Goal: Task Accomplishment & Management: Use online tool/utility

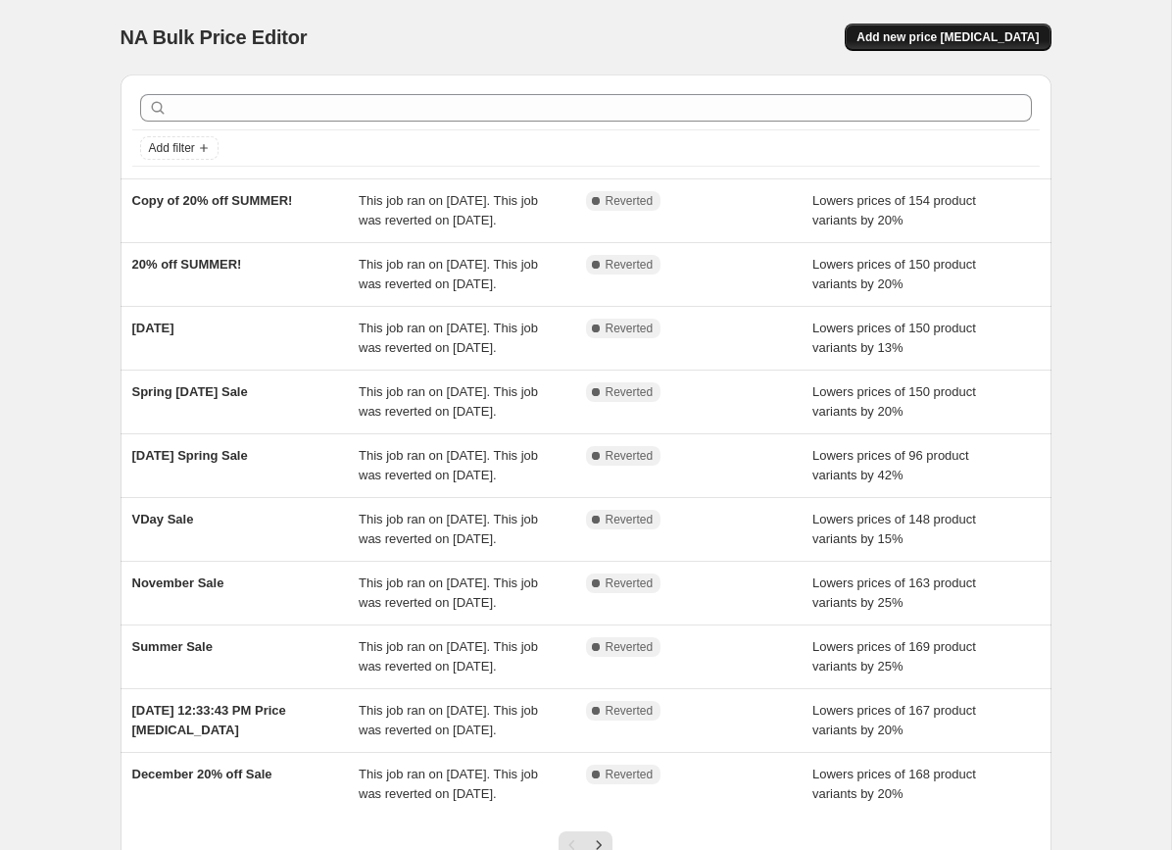
click at [920, 36] on span "Add new price change job" at bounding box center [948, 37] width 182 height 16
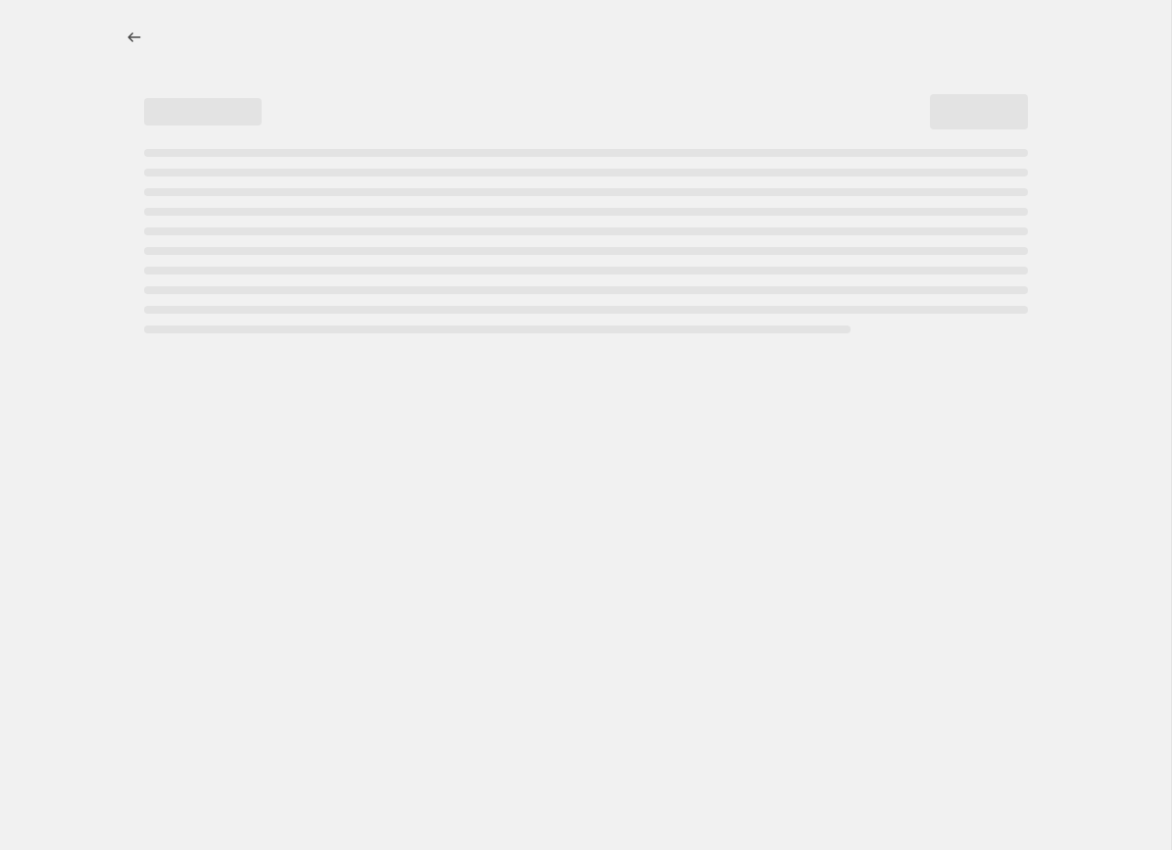
select select "percentage"
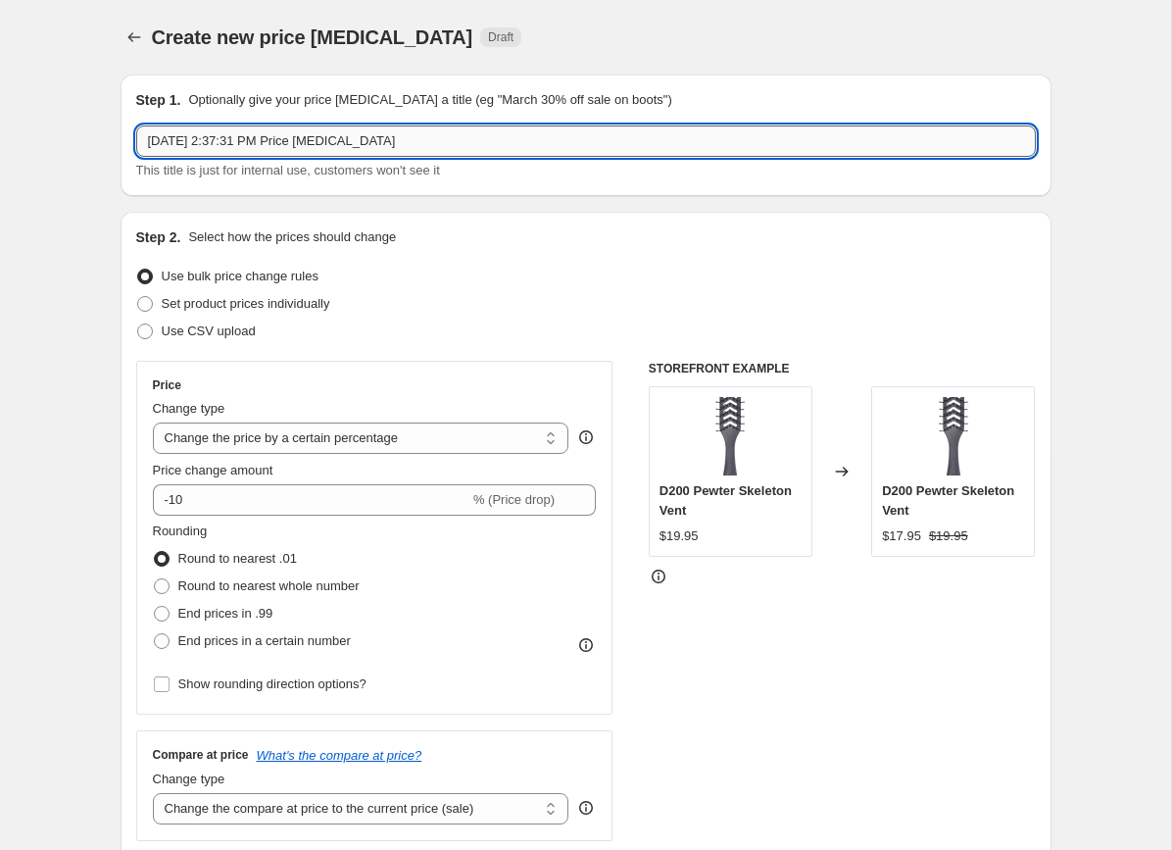
click at [488, 141] on input "Aug 14, 2025 at 2:37:31 PM Price change job" at bounding box center [586, 140] width 900 height 31
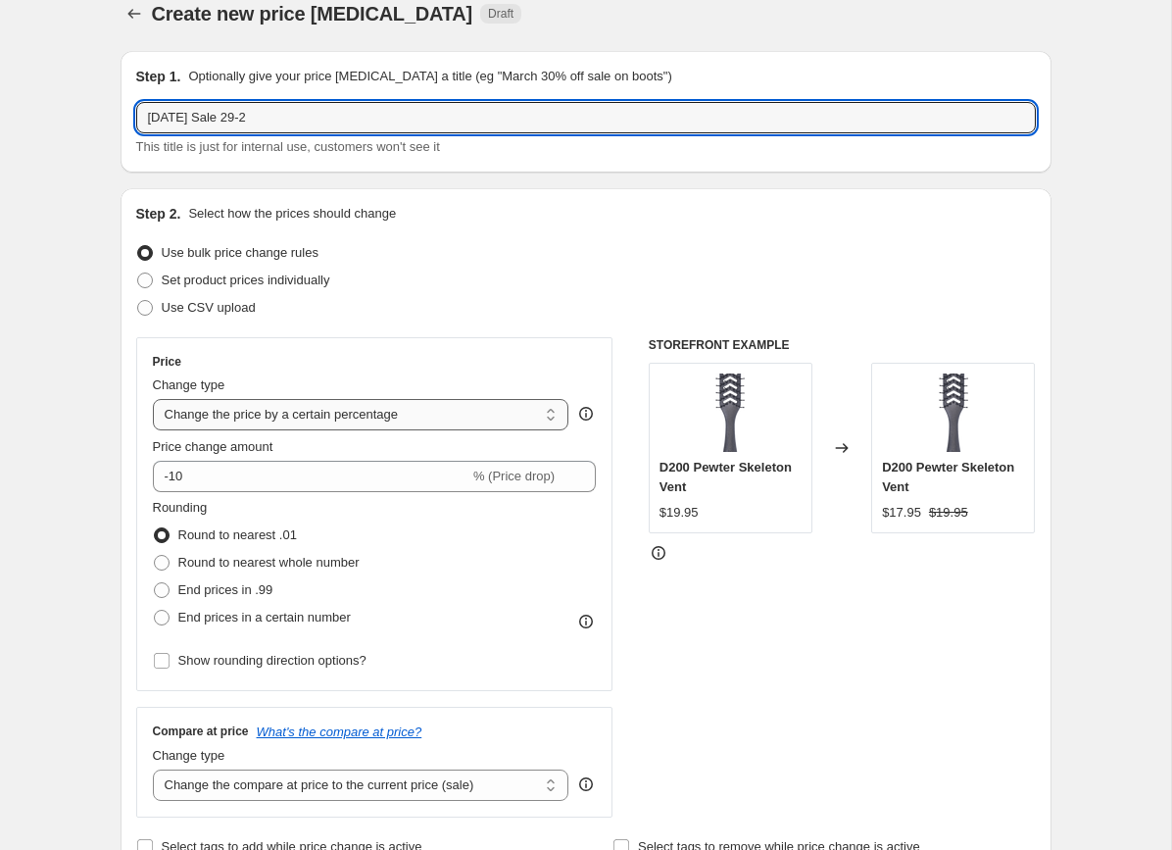
scroll to position [25, 0]
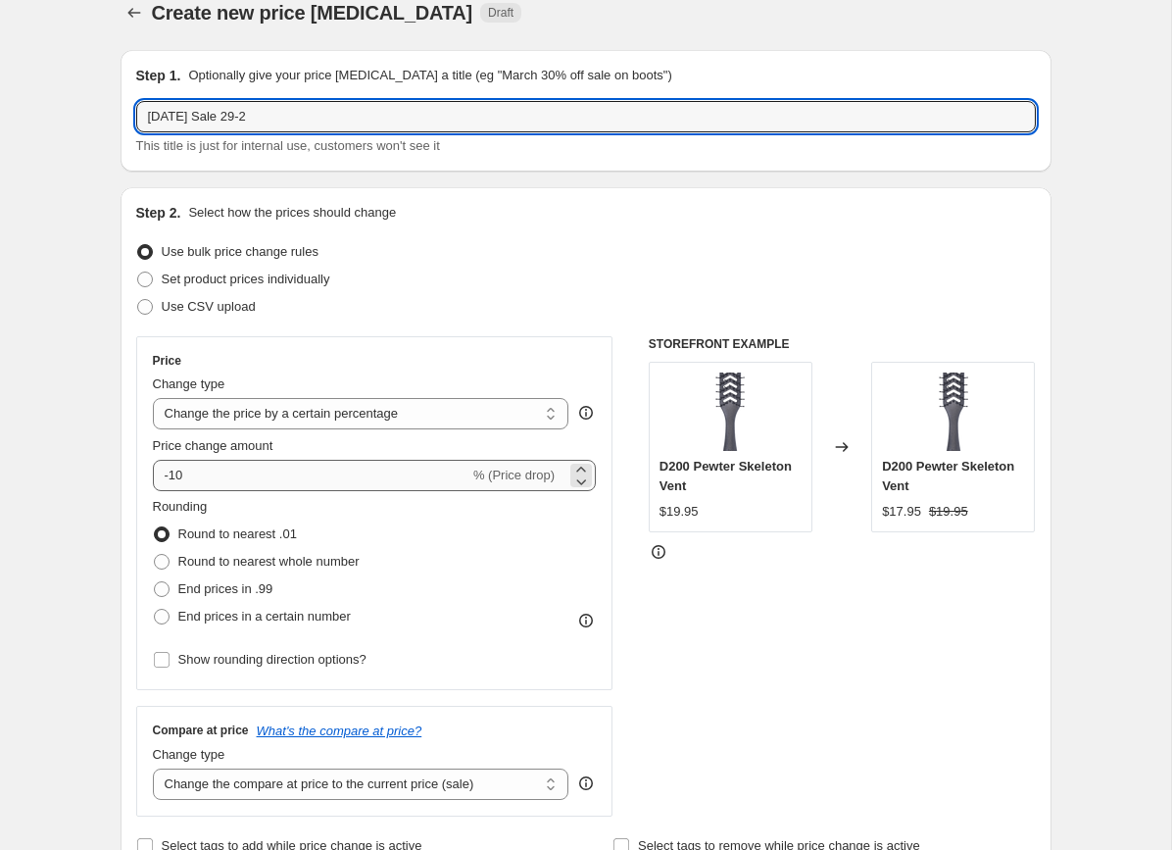
type input "Labor Day Sale 29-2"
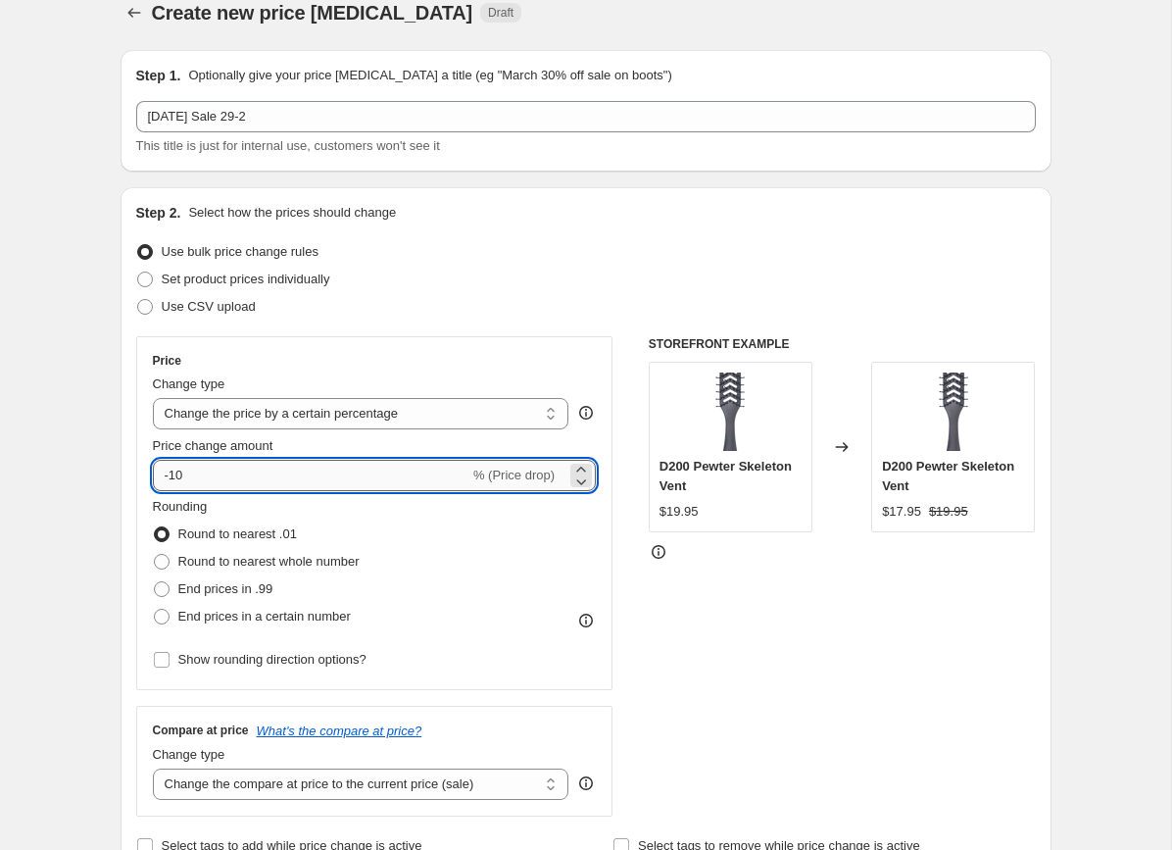
click at [218, 480] on input "-10" at bounding box center [311, 475] width 317 height 31
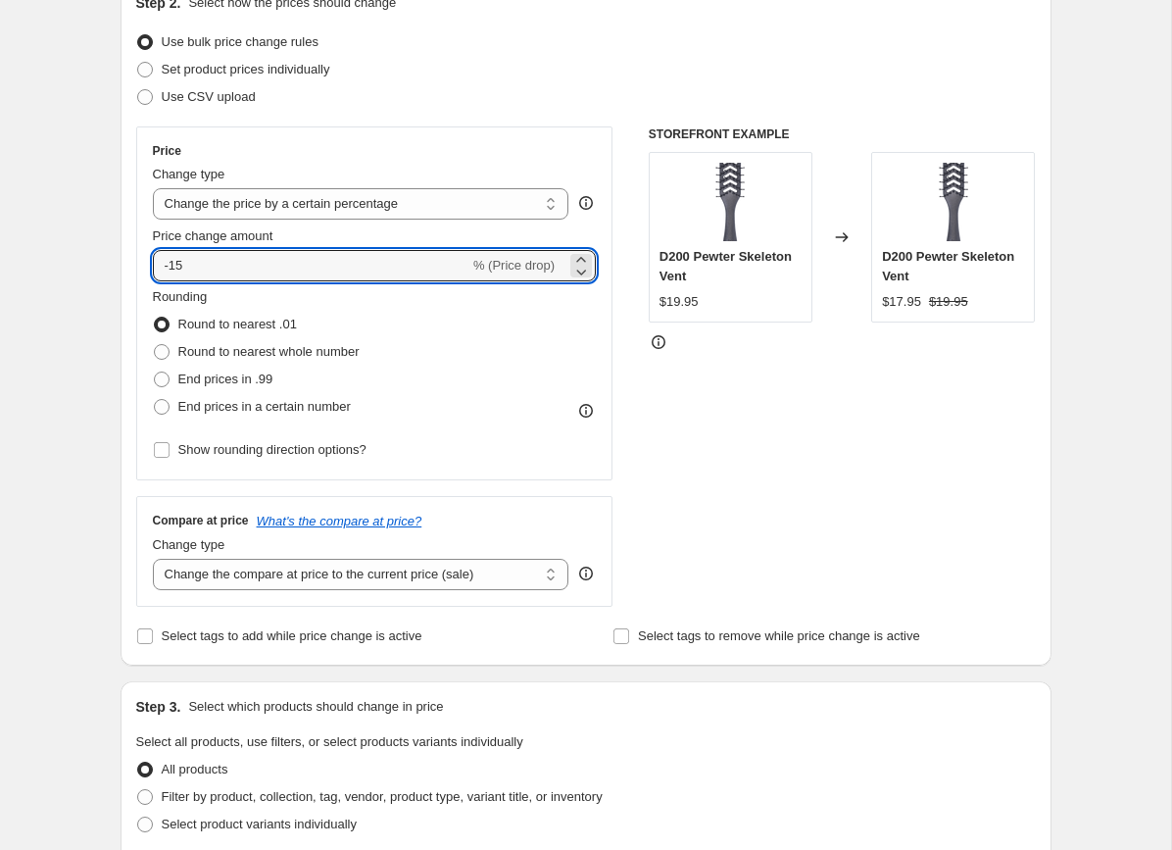
scroll to position [236, 0]
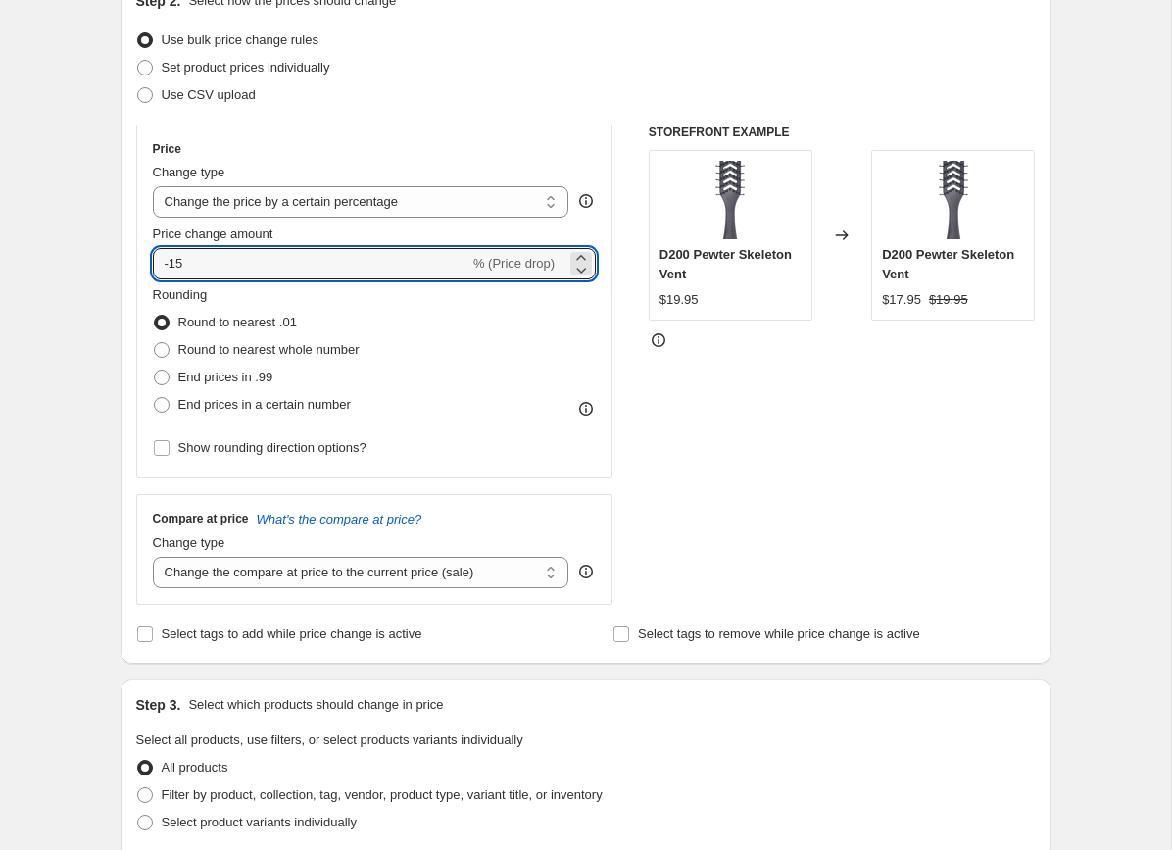
type input "-15"
click at [417, 593] on div "Compare at price What's the compare at price? Change type Change the compare at…" at bounding box center [374, 549] width 477 height 110
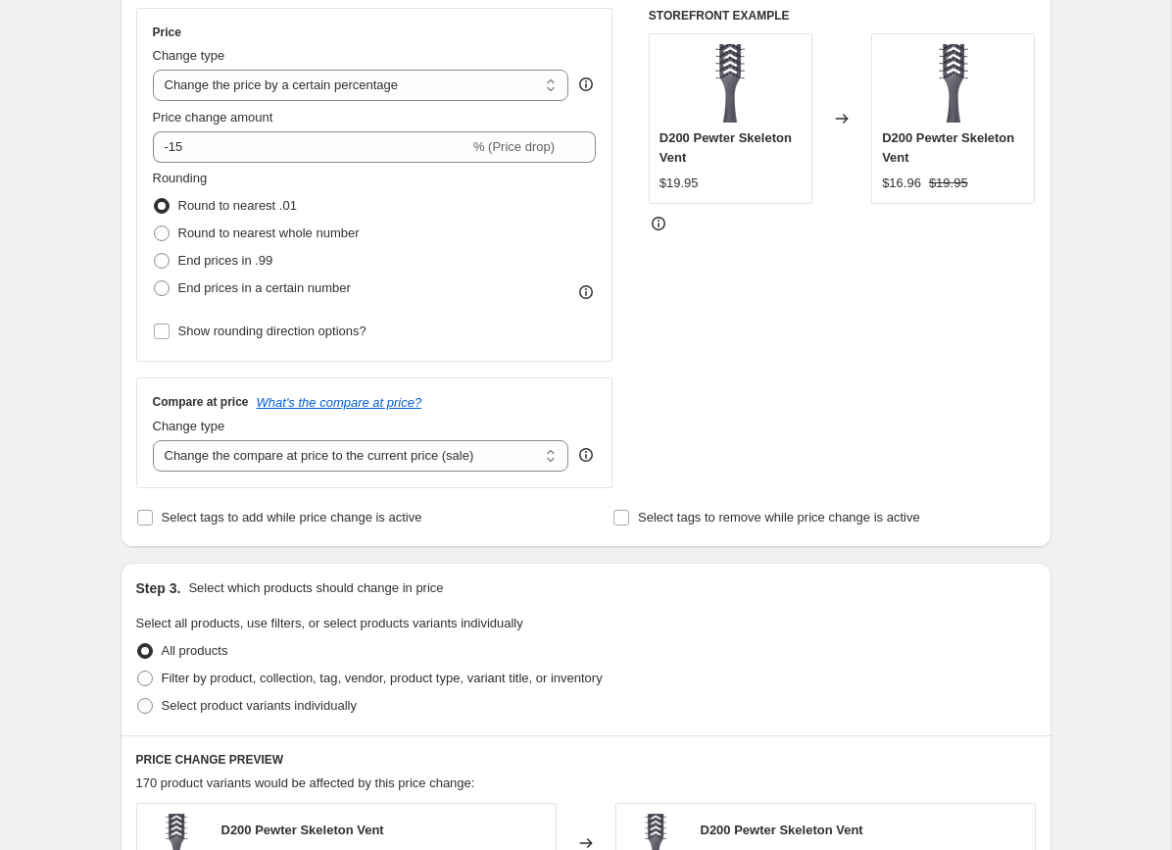
scroll to position [388, 0]
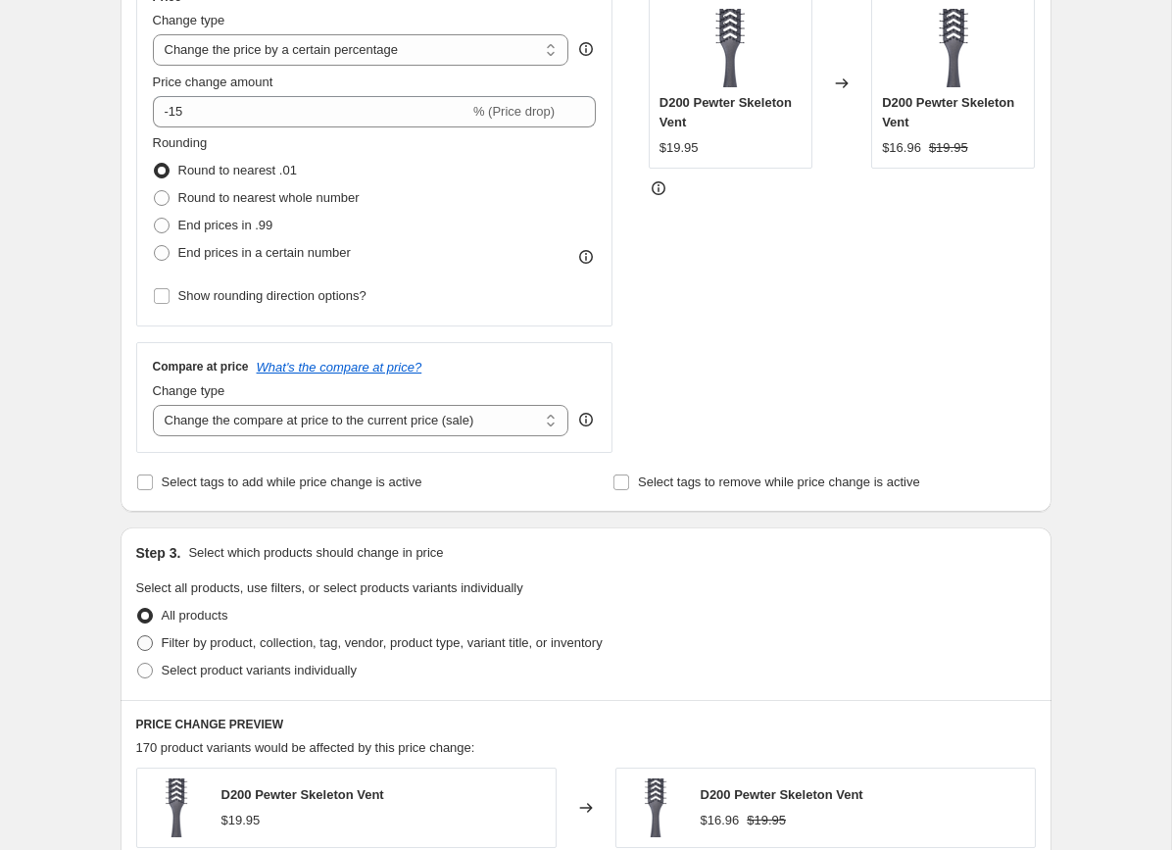
click at [163, 642] on span "Filter by product, collection, tag, vendor, product type, variant title, or inv…" at bounding box center [382, 642] width 441 height 15
click at [138, 636] on input "Filter by product, collection, tag, vendor, product type, variant title, or inv…" at bounding box center [137, 635] width 1 height 1
radio input "true"
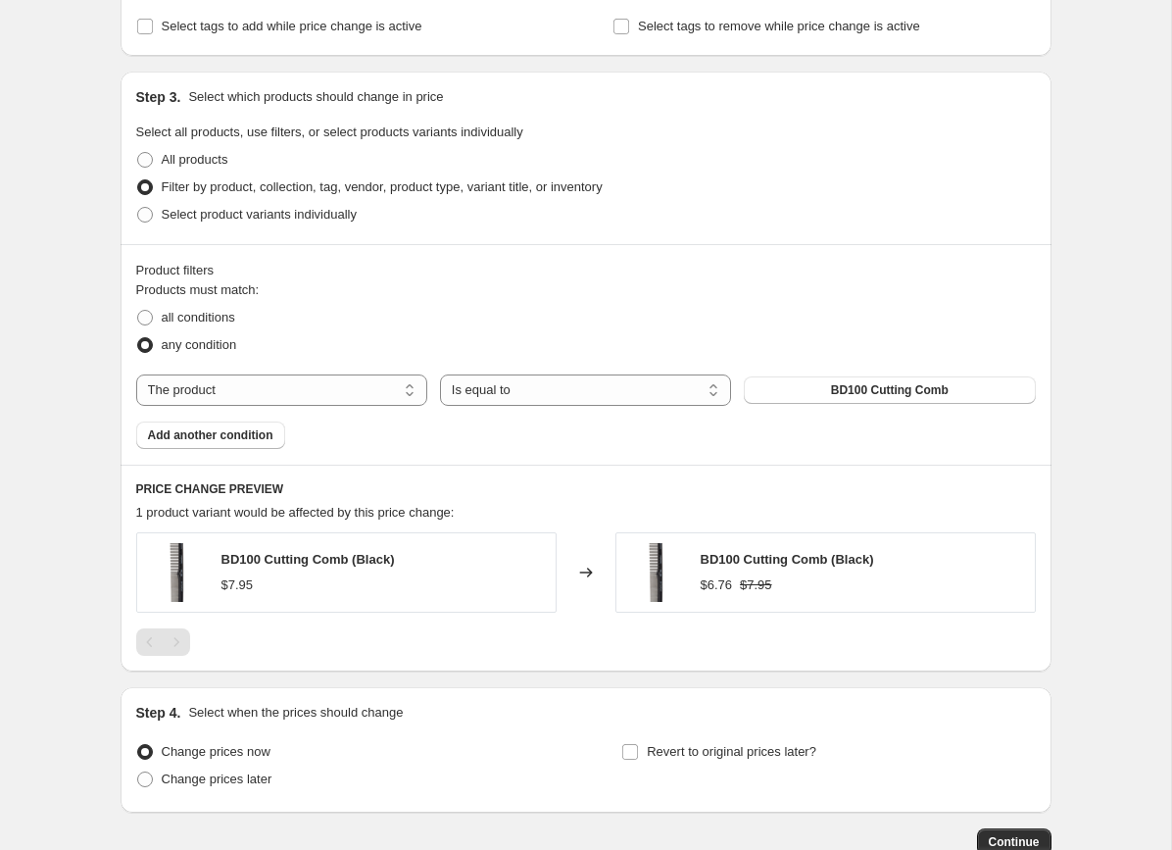
scroll to position [849, 0]
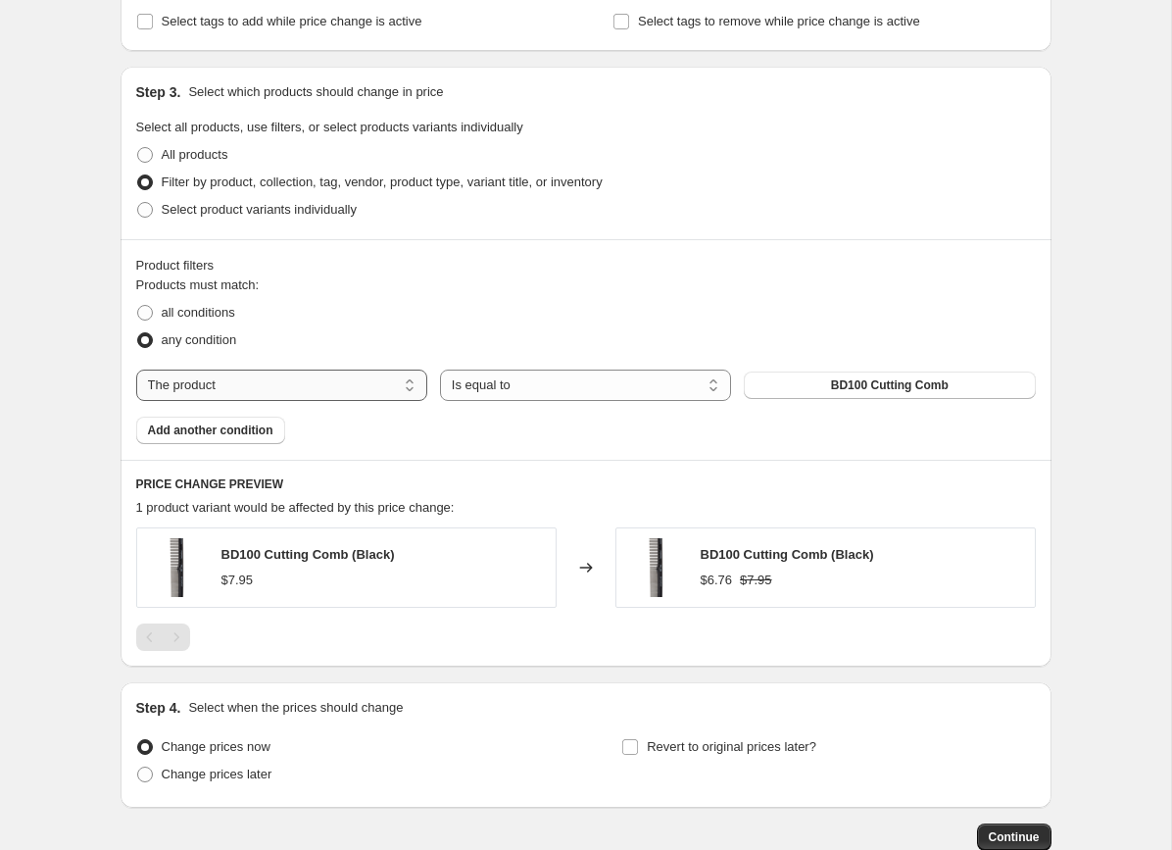
select select "collection"
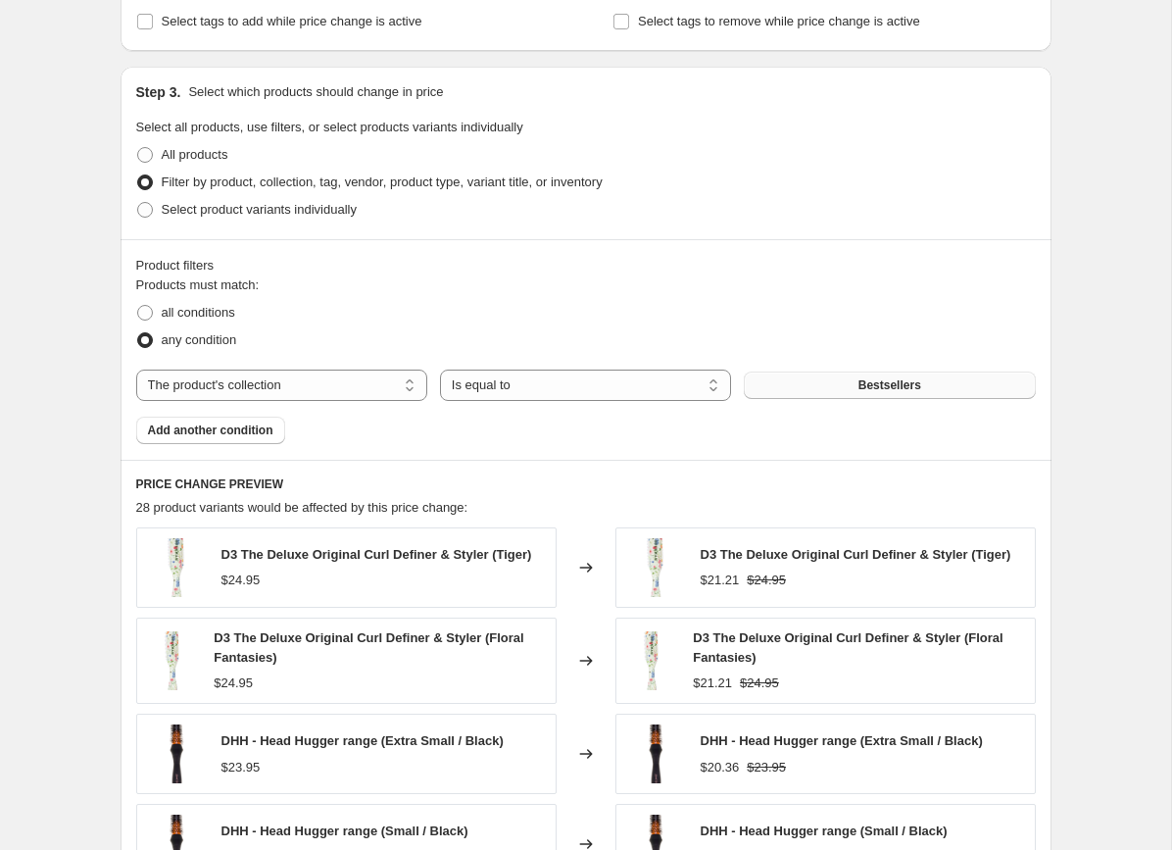
click at [821, 391] on button "Bestsellers" at bounding box center [889, 385] width 291 height 27
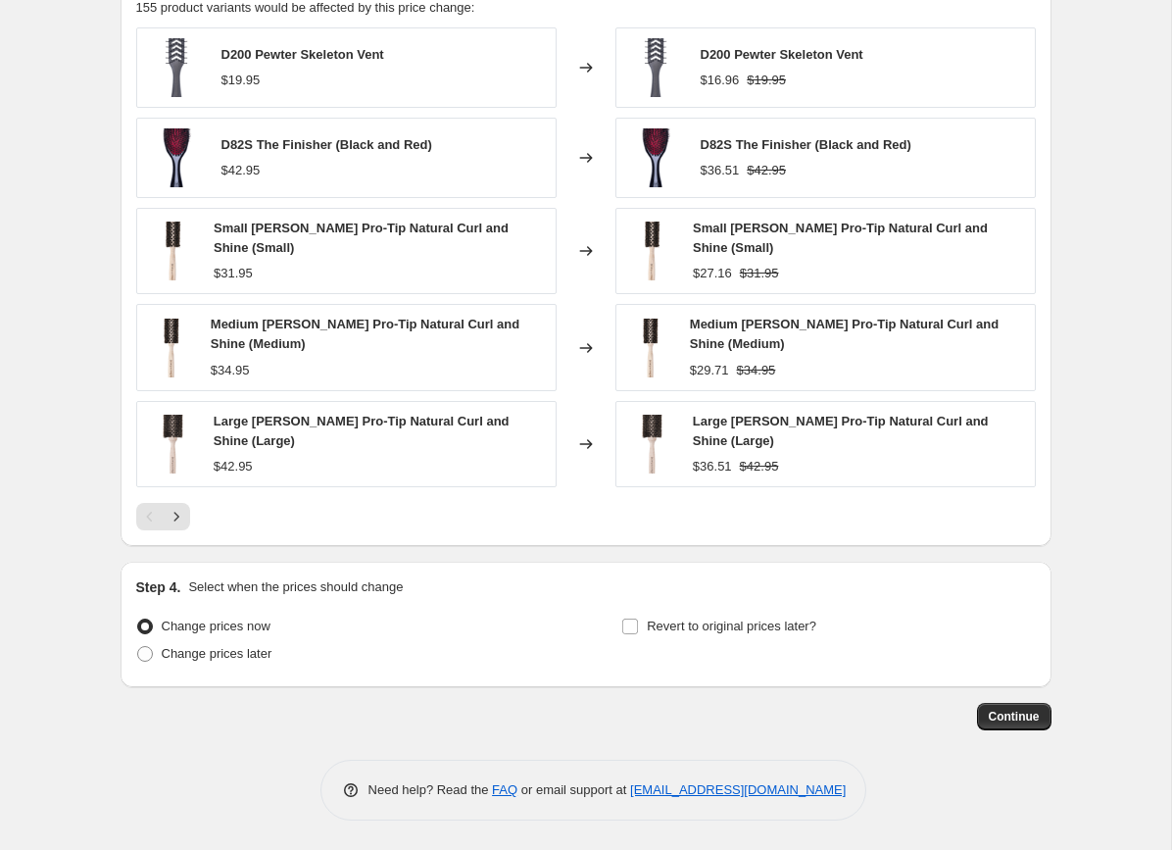
scroll to position [1349, 0]
click at [234, 653] on span "Change prices later" at bounding box center [217, 653] width 111 height 15
click at [138, 647] on input "Change prices later" at bounding box center [137, 646] width 1 height 1
radio input "true"
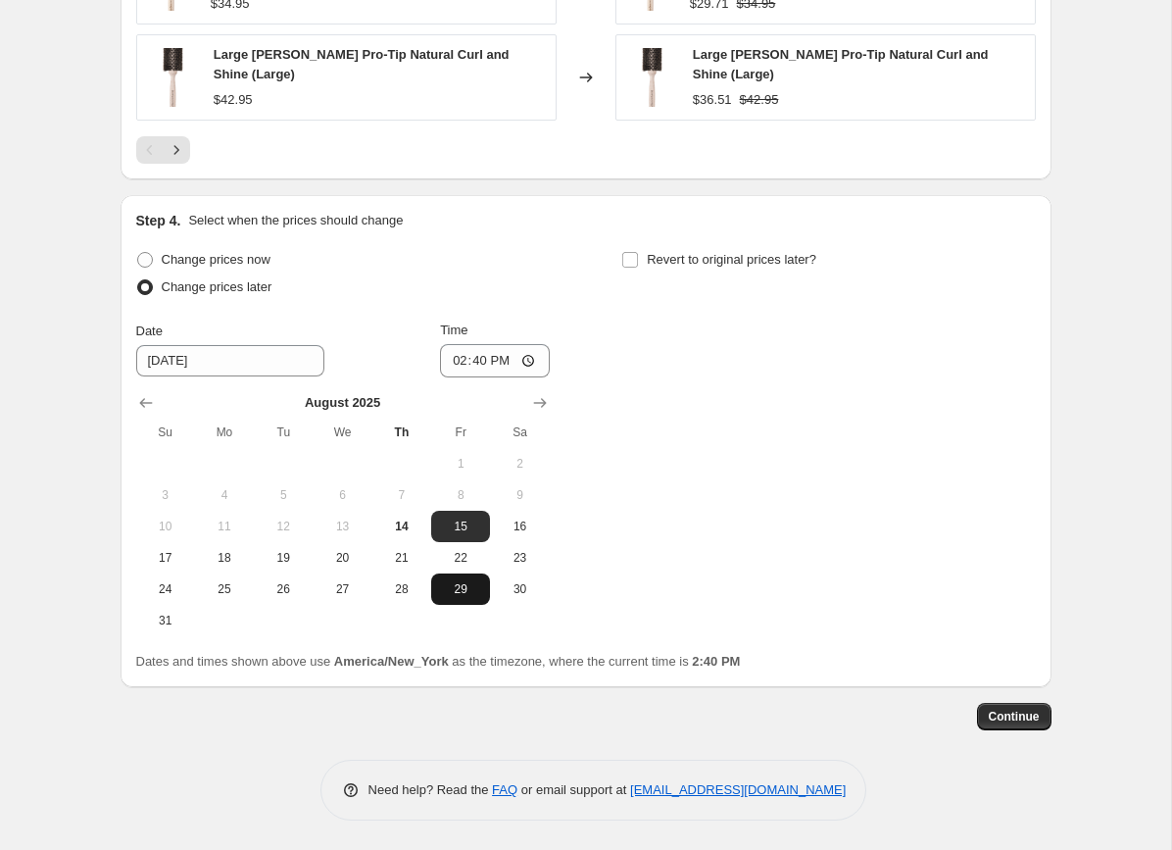
scroll to position [1718, 0]
click at [463, 589] on span "29" at bounding box center [460, 589] width 43 height 16
type input "8/29/2025"
click at [496, 347] on input "14:40" at bounding box center [495, 360] width 110 height 33
click at [506, 360] on input "12:40" at bounding box center [495, 360] width 110 height 33
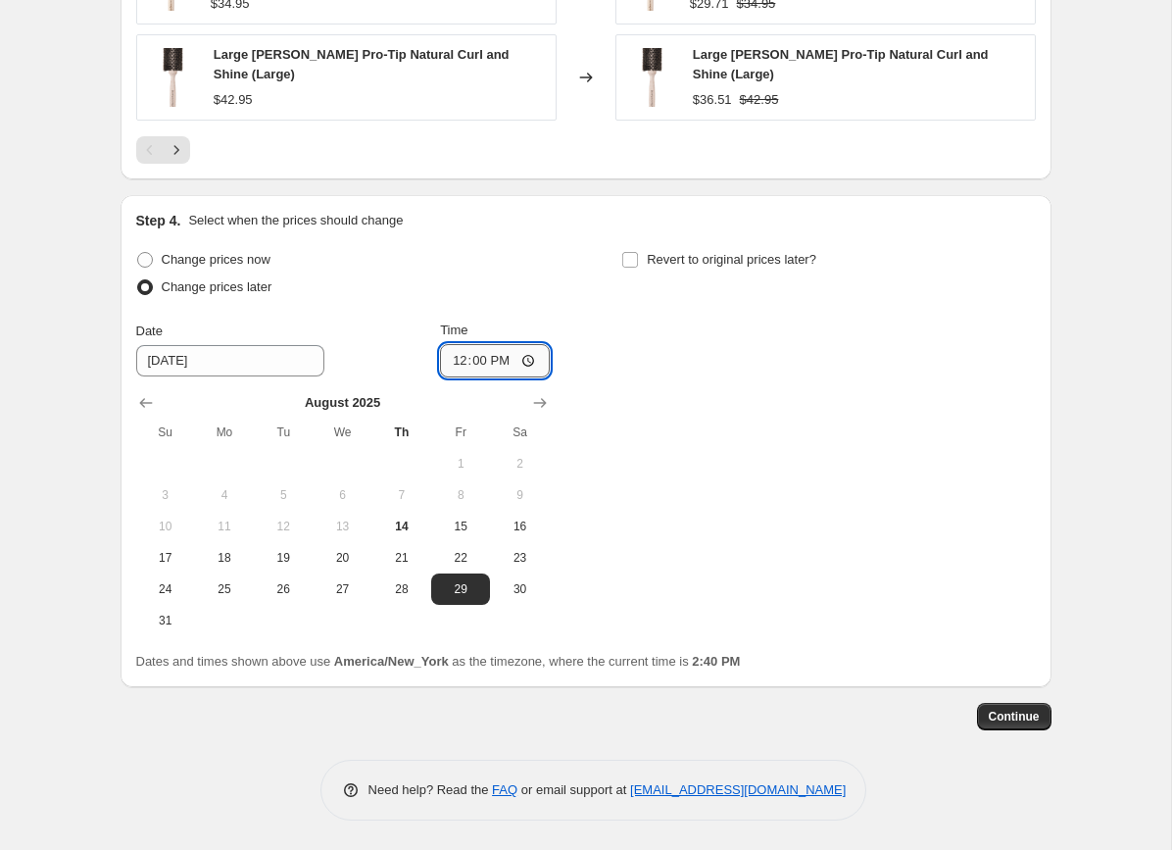
click at [529, 363] on input "12:00" at bounding box center [495, 360] width 110 height 33
type input "00:00"
click at [704, 505] on div "Change prices now Change prices later Date 8/29/2025 Time 00:00 August 2025 Su …" at bounding box center [586, 441] width 900 height 390
click at [755, 252] on span "Revert to original prices later?" at bounding box center [732, 259] width 170 height 15
click at [638, 252] on input "Revert to original prices later?" at bounding box center [631, 260] width 16 height 16
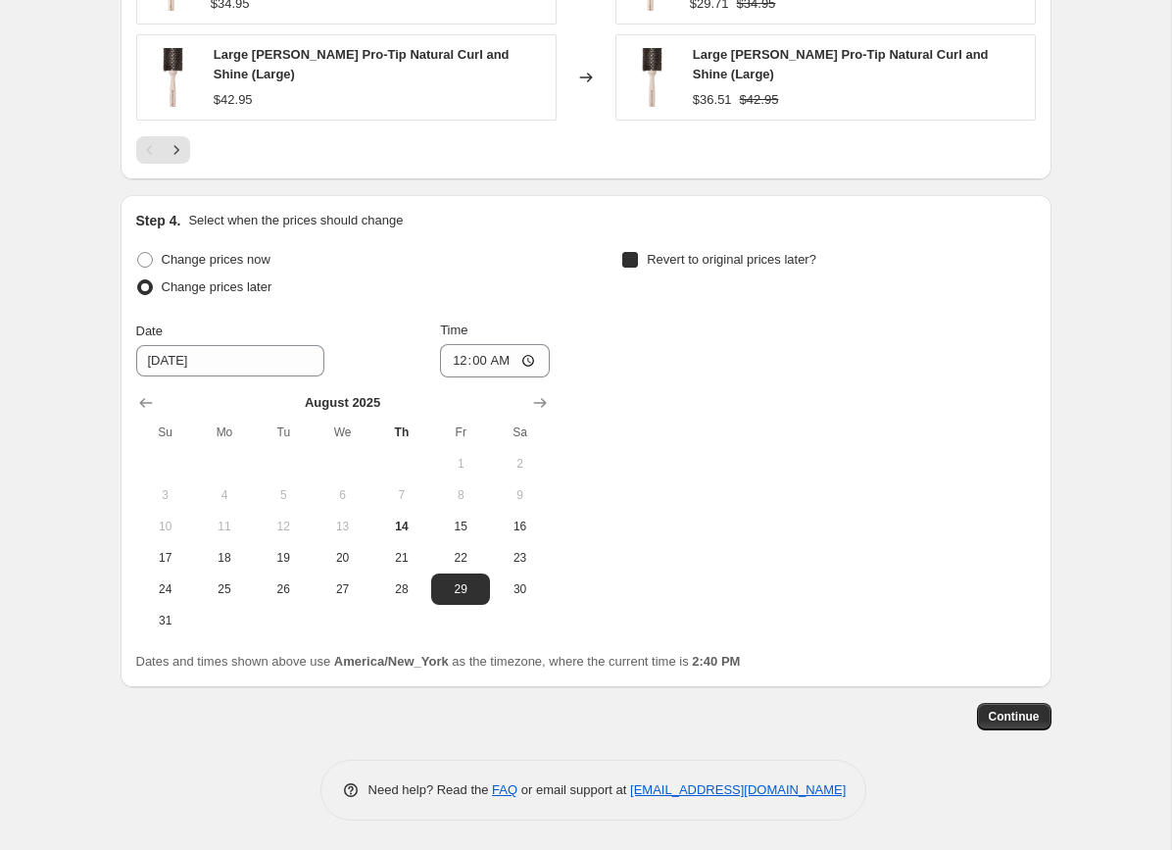
checkbox input "true"
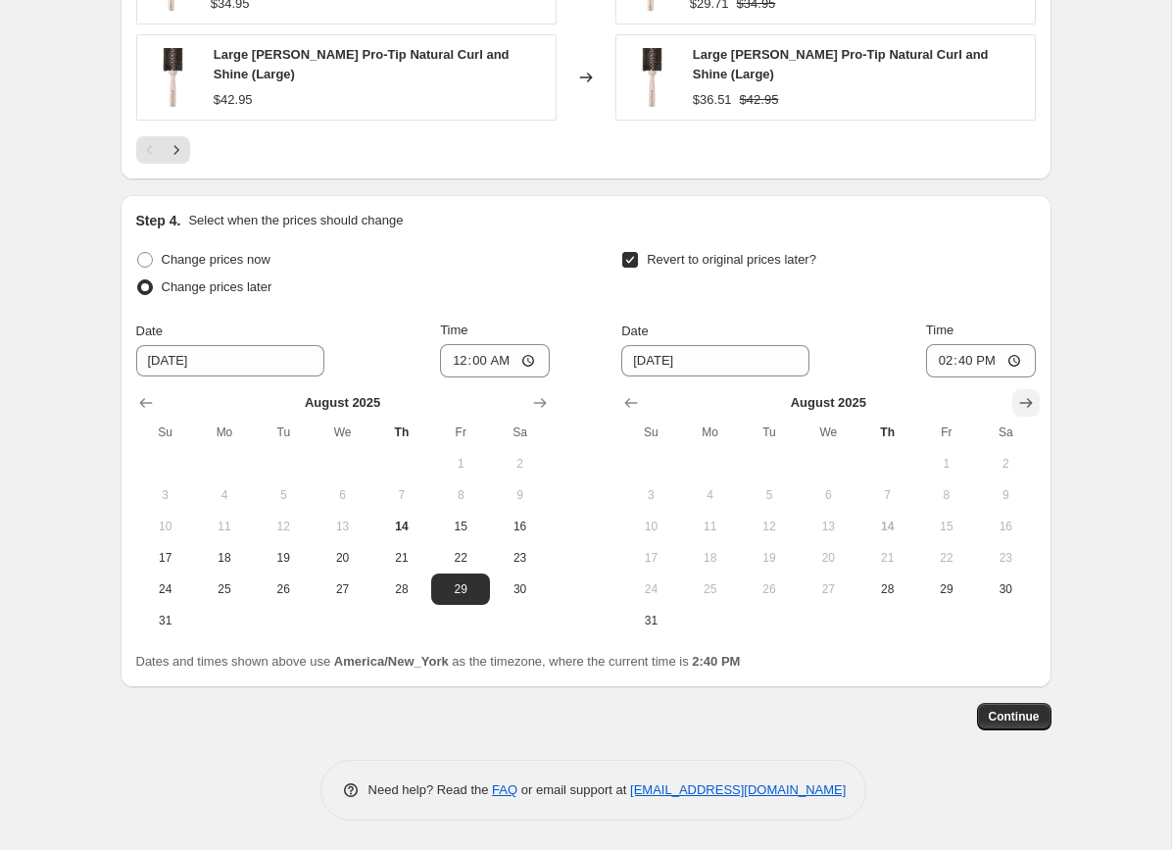
click at [1024, 401] on icon "Show next month, September 2025" at bounding box center [1027, 403] width 20 height 20
click at [773, 462] on span "2" at bounding box center [769, 464] width 43 height 16
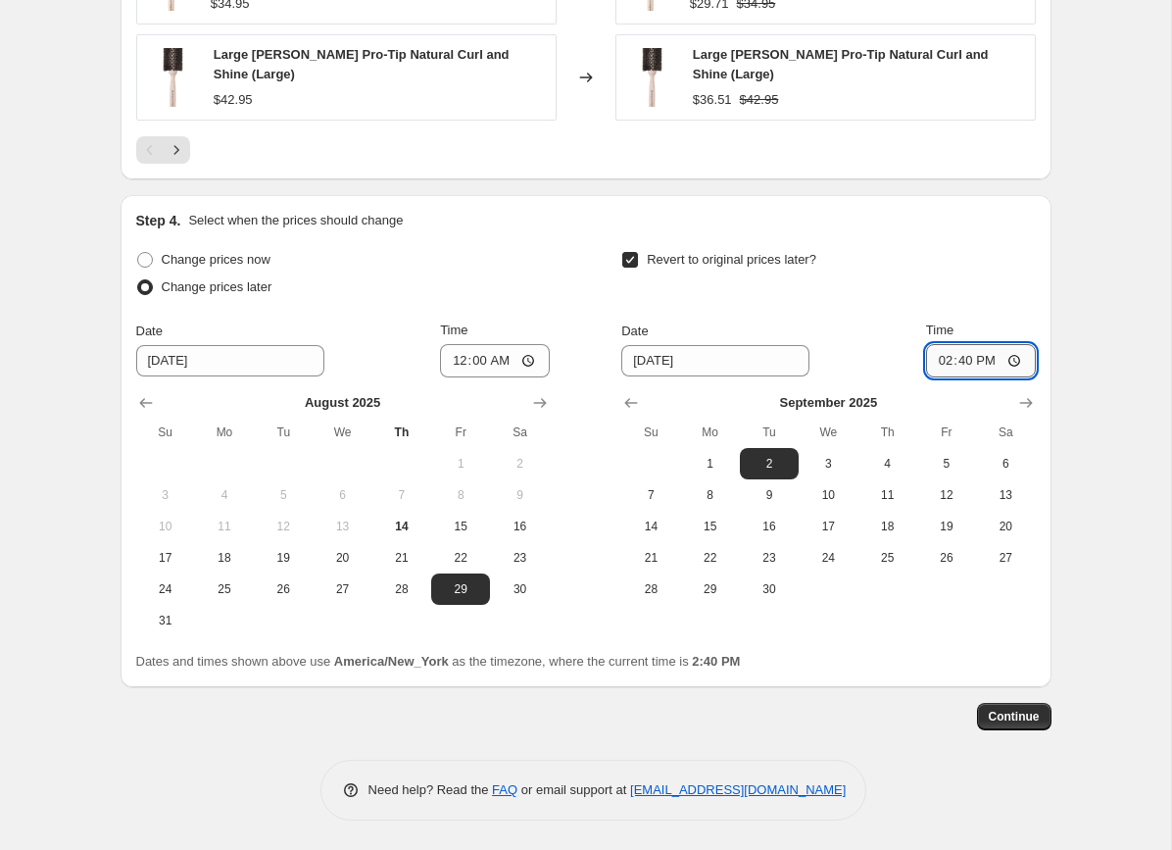
click at [971, 356] on input "14:40" at bounding box center [981, 360] width 110 height 33
click at [820, 463] on span "3" at bounding box center [828, 464] width 43 height 16
click at [758, 471] on span "2" at bounding box center [769, 464] width 43 height 16
click at [822, 461] on span "3" at bounding box center [828, 464] width 43 height 16
type input "9/3/2025"
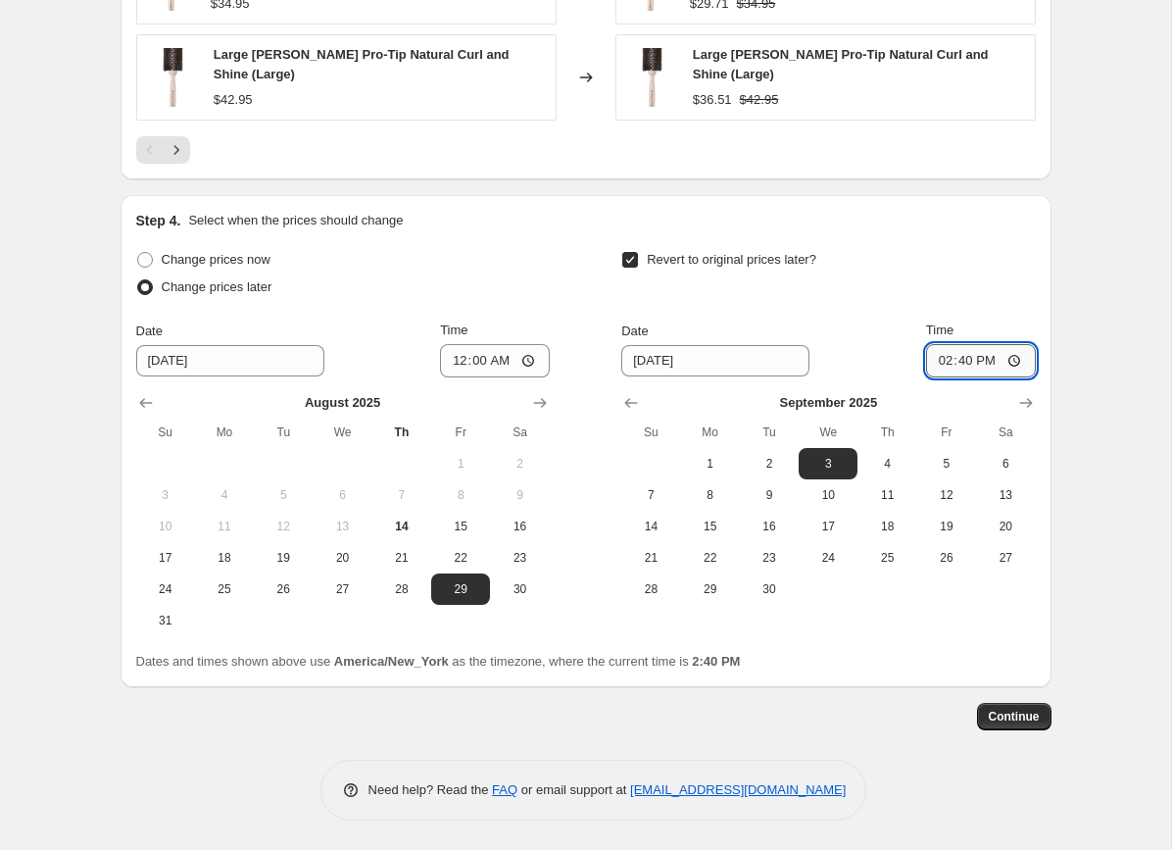
click at [969, 360] on input "14:40" at bounding box center [981, 360] width 110 height 33
click at [993, 355] on input "21:40" at bounding box center [981, 360] width 110 height 33
click at [1017, 355] on input "21:00" at bounding box center [981, 360] width 110 height 33
type input "09:00"
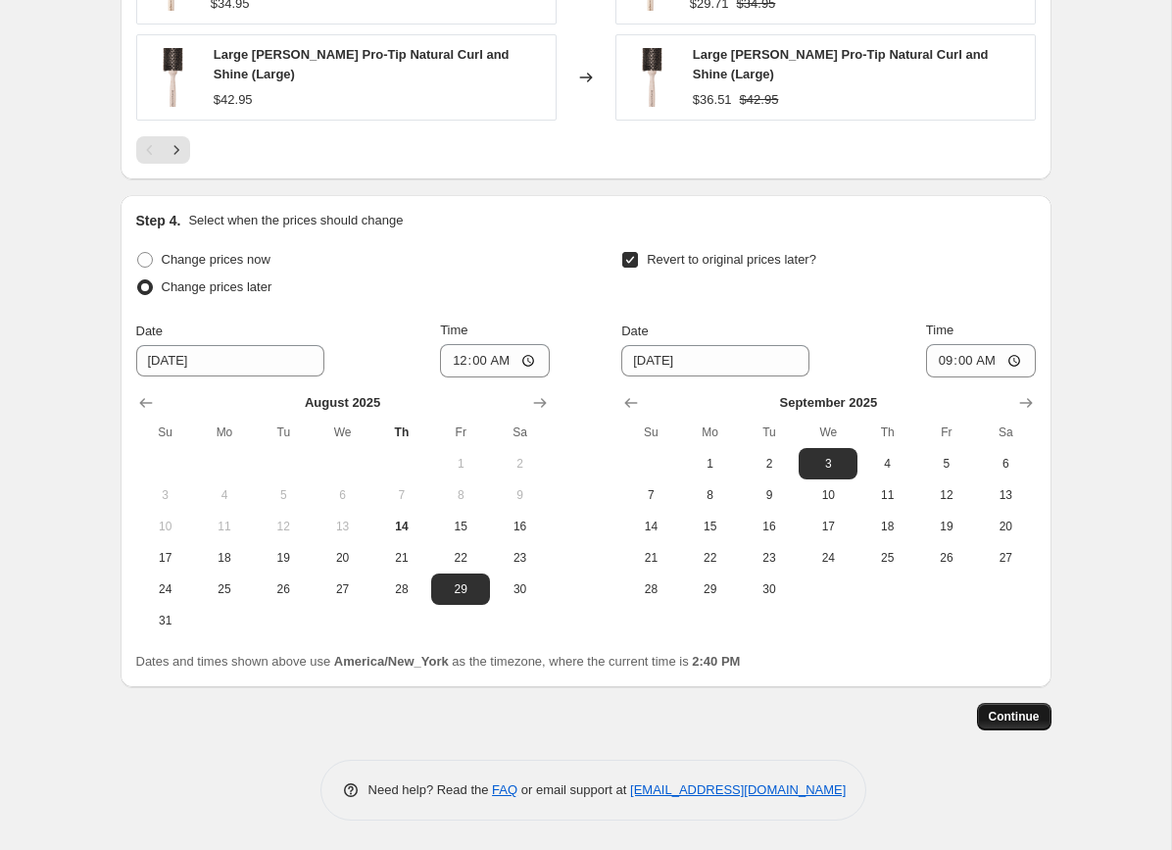
click at [998, 713] on span "Continue" at bounding box center [1014, 717] width 51 height 16
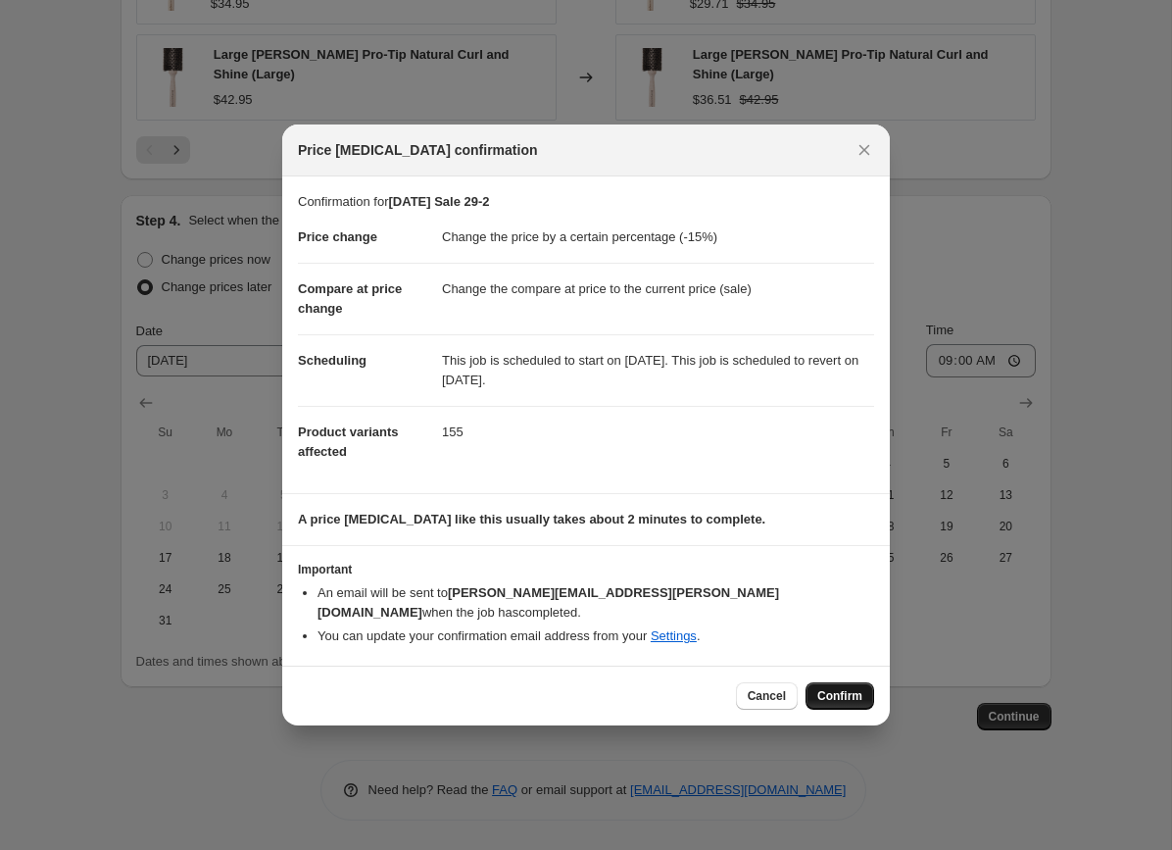
click at [842, 688] on span "Confirm" at bounding box center [840, 696] width 45 height 16
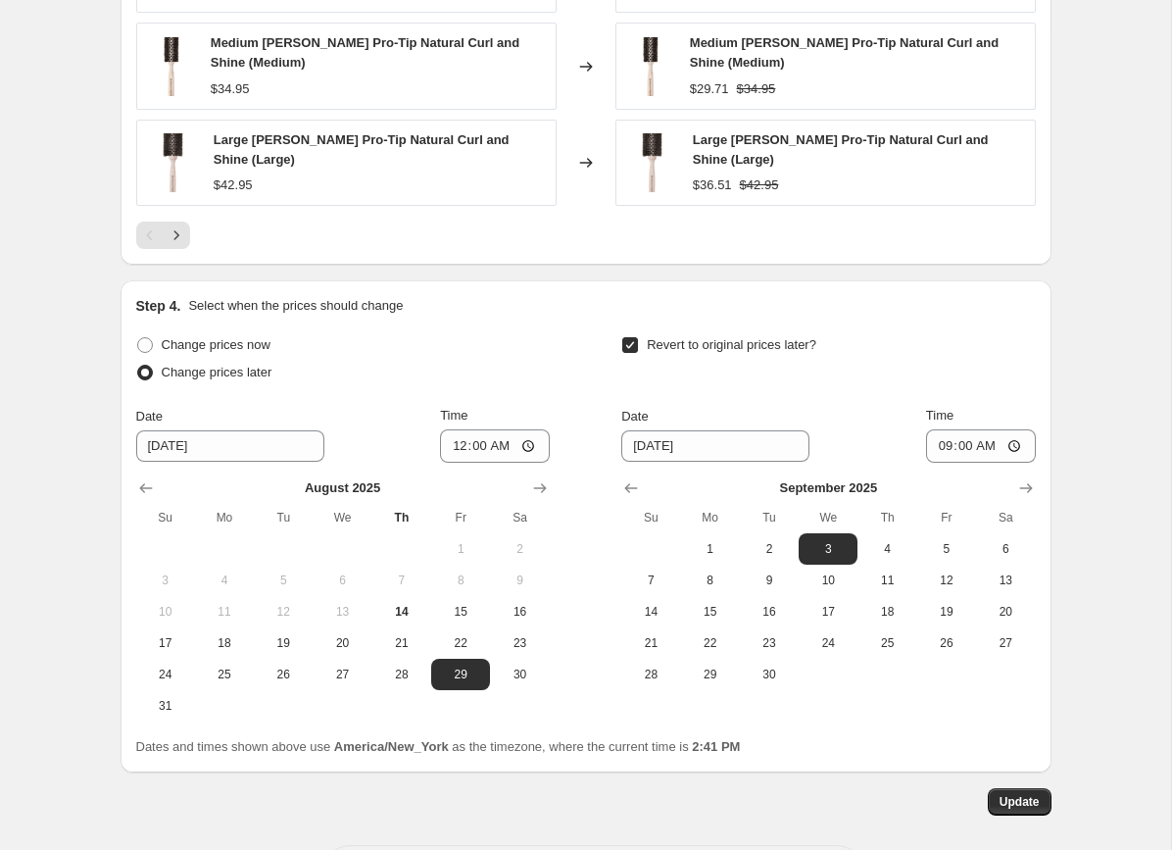
scroll to position [1764, 0]
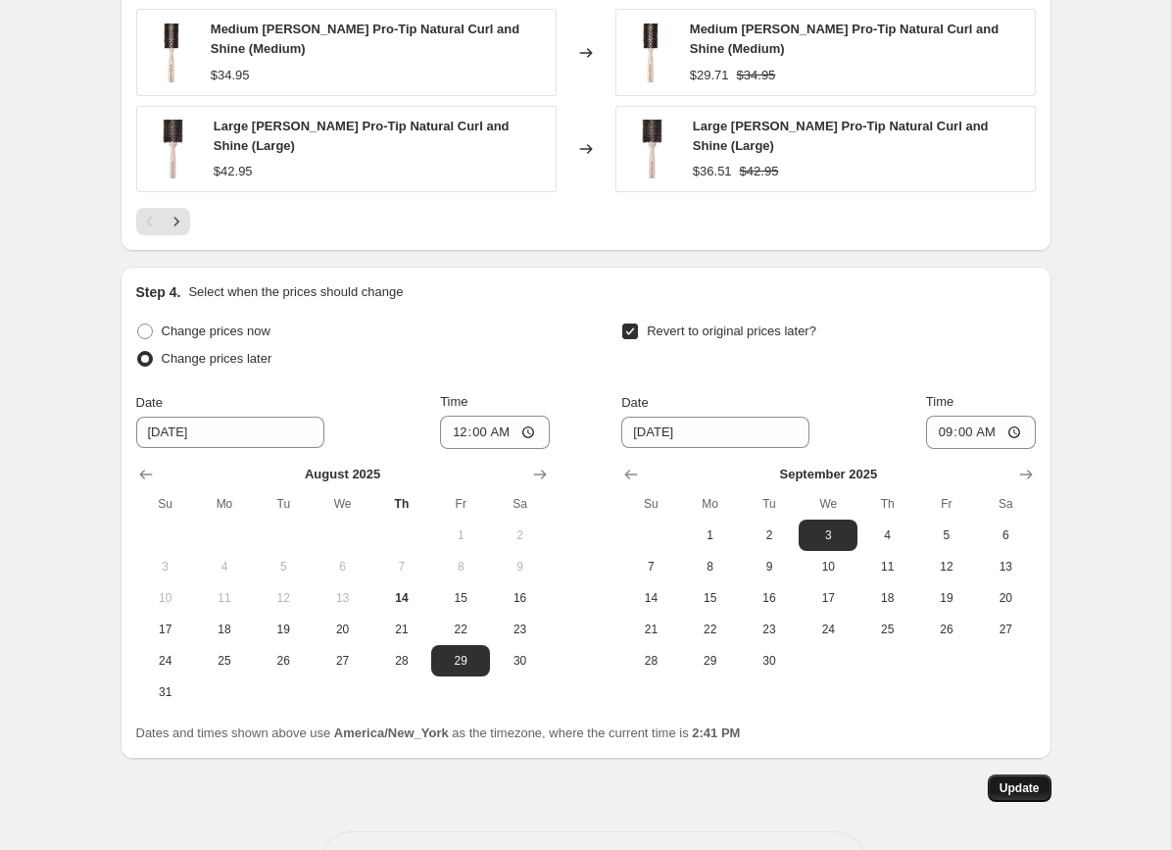
click at [1026, 789] on span "Update" at bounding box center [1020, 788] width 40 height 16
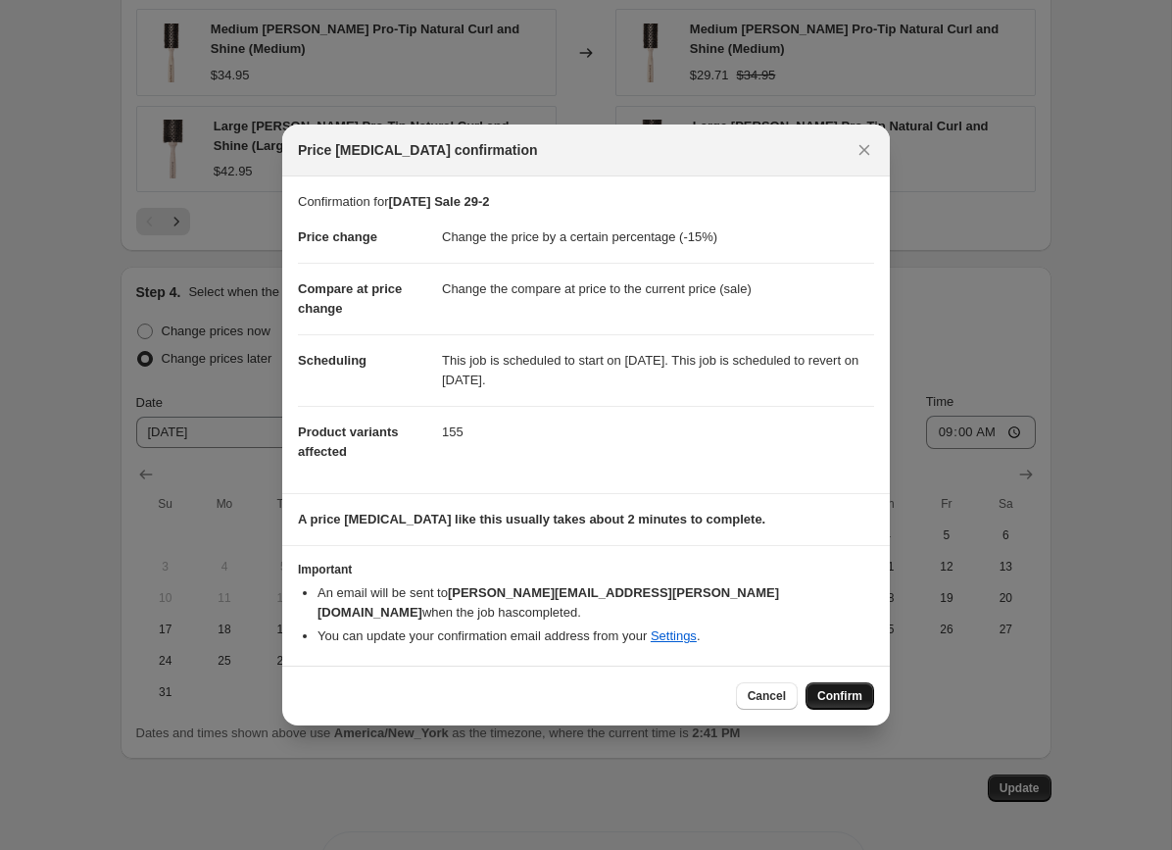
click at [817, 685] on button "Confirm" at bounding box center [840, 695] width 69 height 27
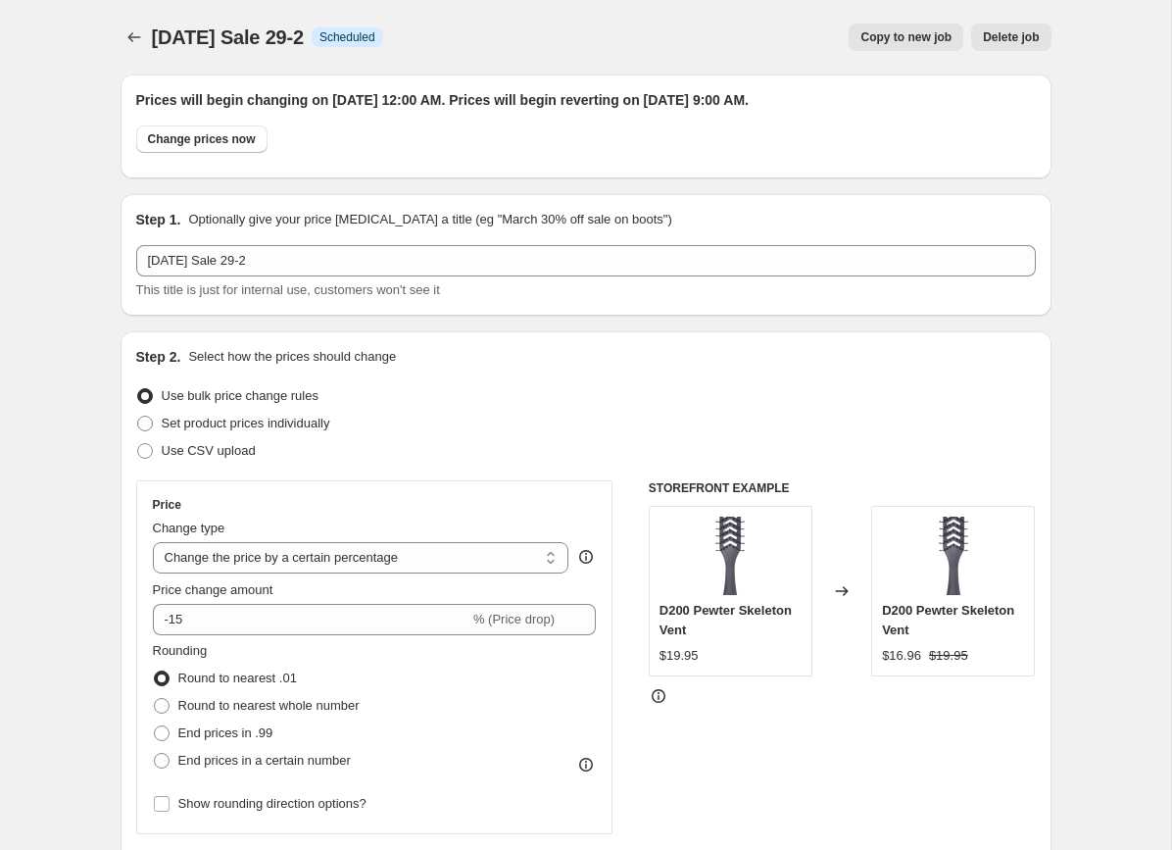
scroll to position [0, 0]
click at [132, 38] on icon "Price change jobs" at bounding box center [135, 37] width 20 height 20
